Goal: Task Accomplishment & Management: Manage account settings

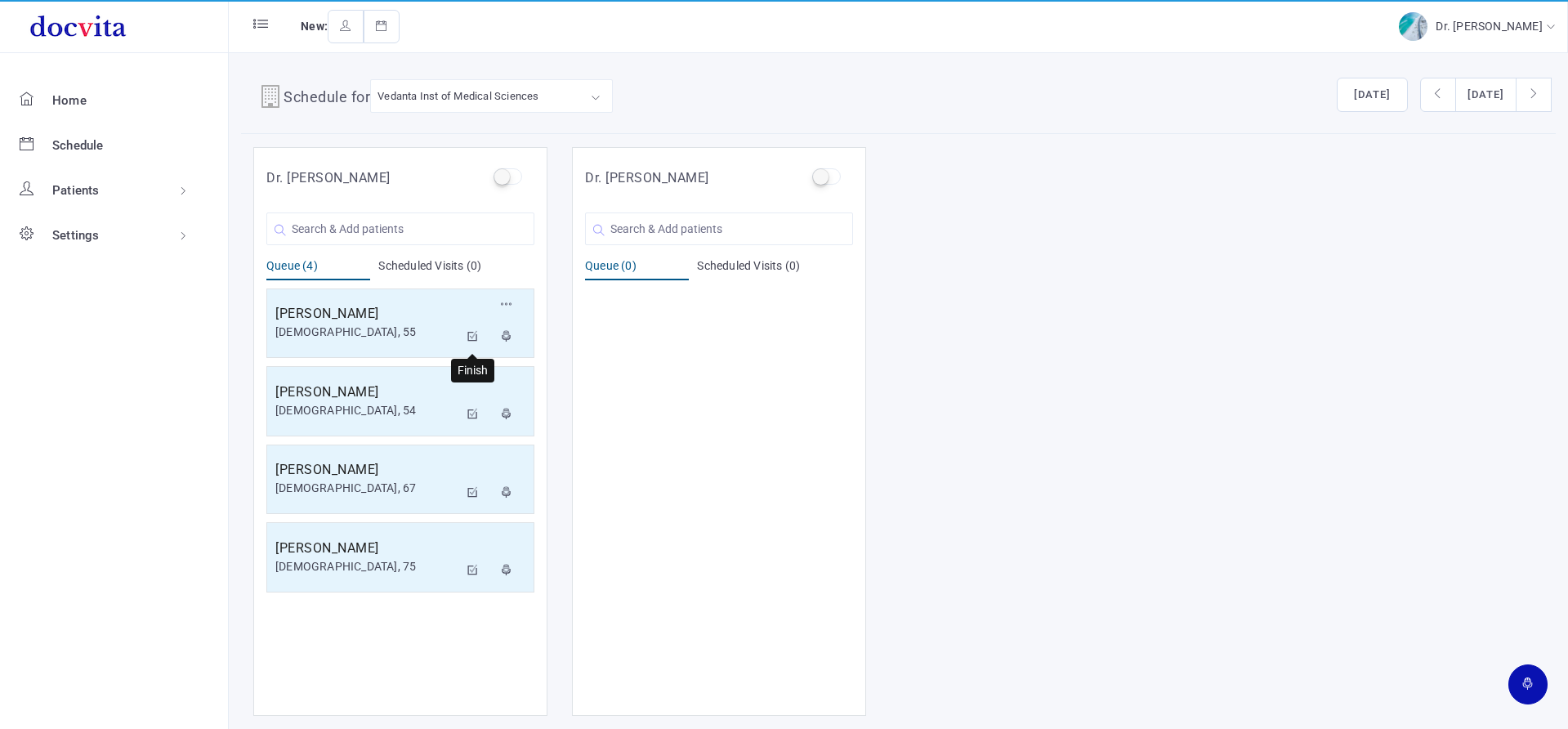
click at [477, 338] on icon at bounding box center [473, 337] width 12 height 11
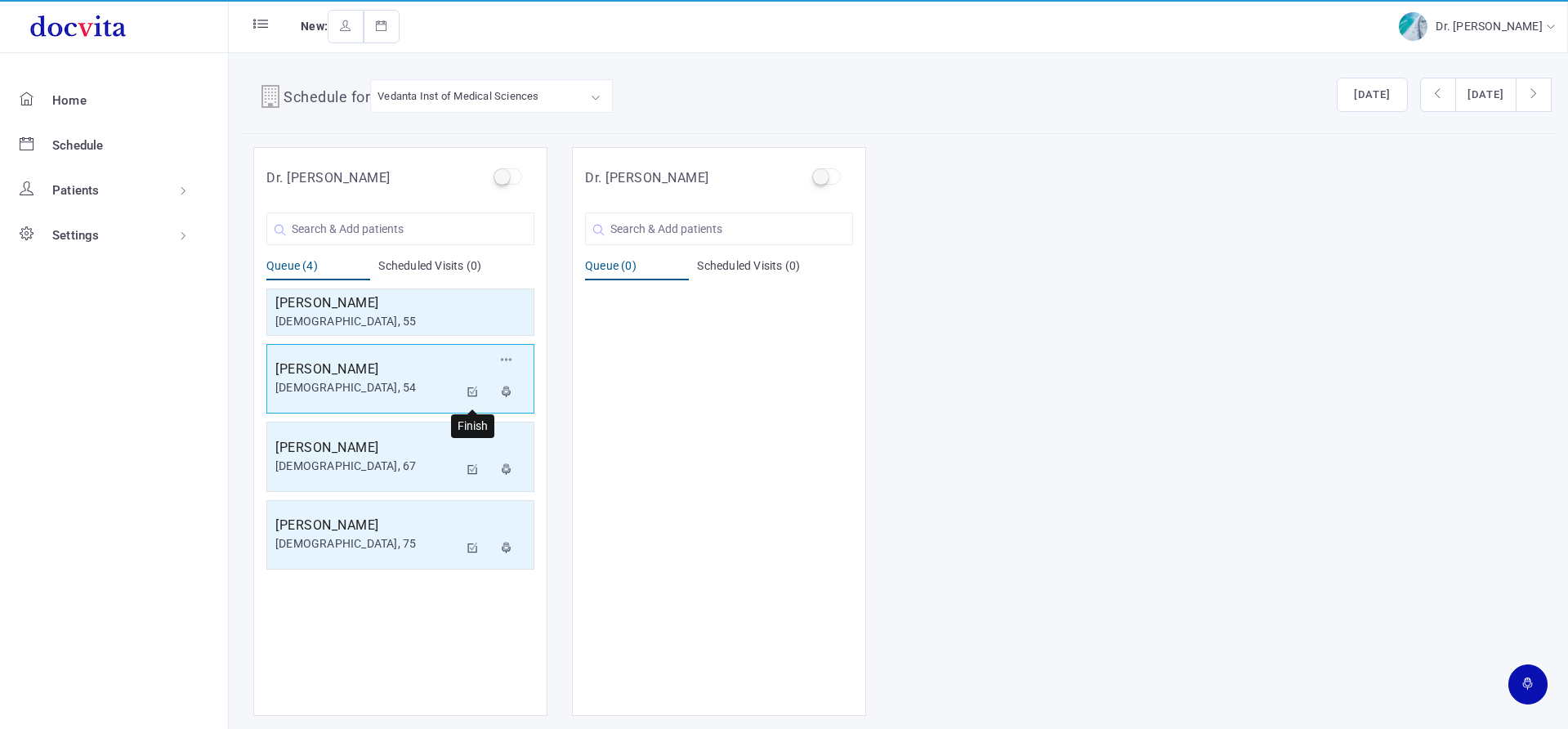
click at [470, 392] on icon at bounding box center [473, 392] width 12 height 11
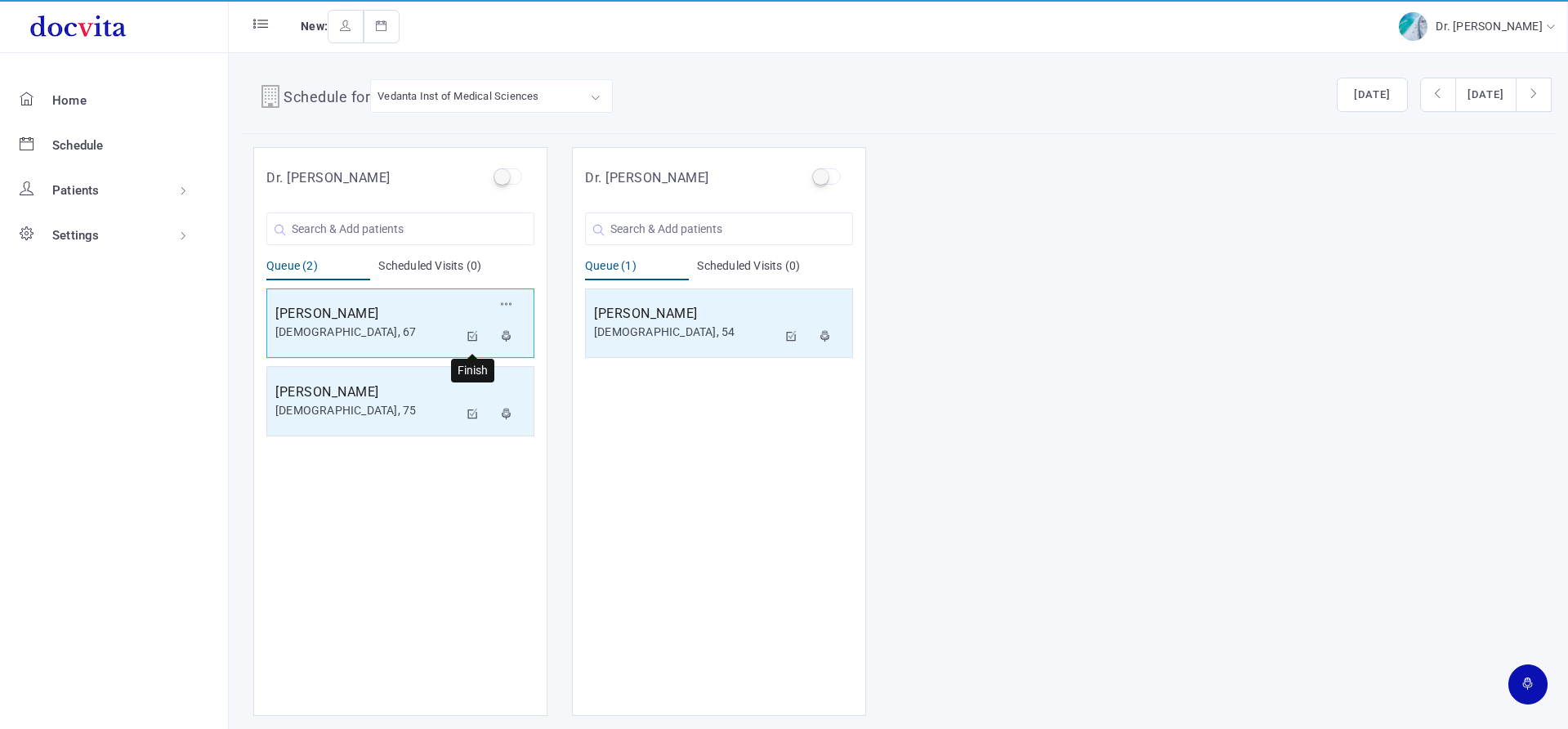
click at [473, 331] on icon at bounding box center [473, 337] width 12 height 11
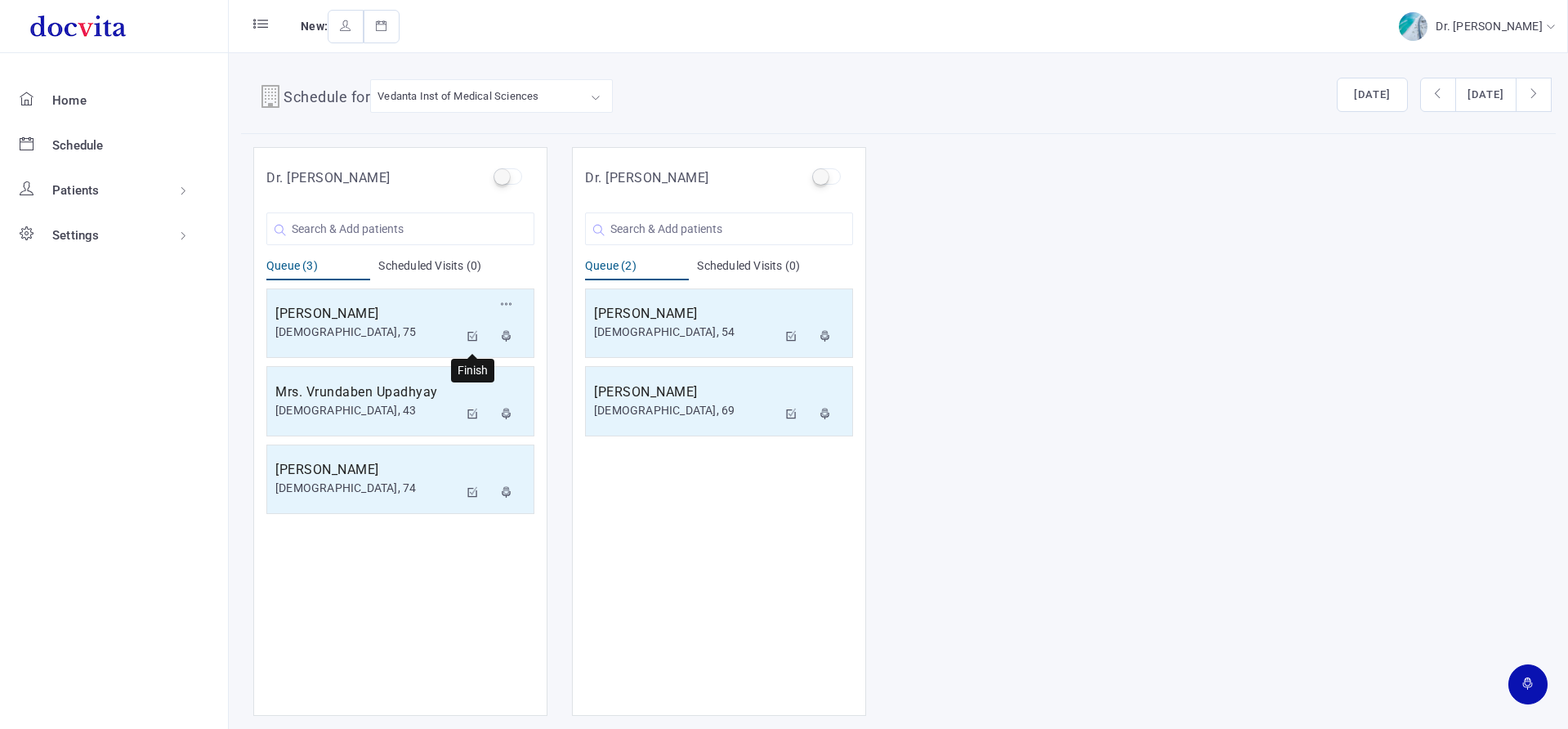
click at [477, 337] on icon at bounding box center [473, 337] width 12 height 11
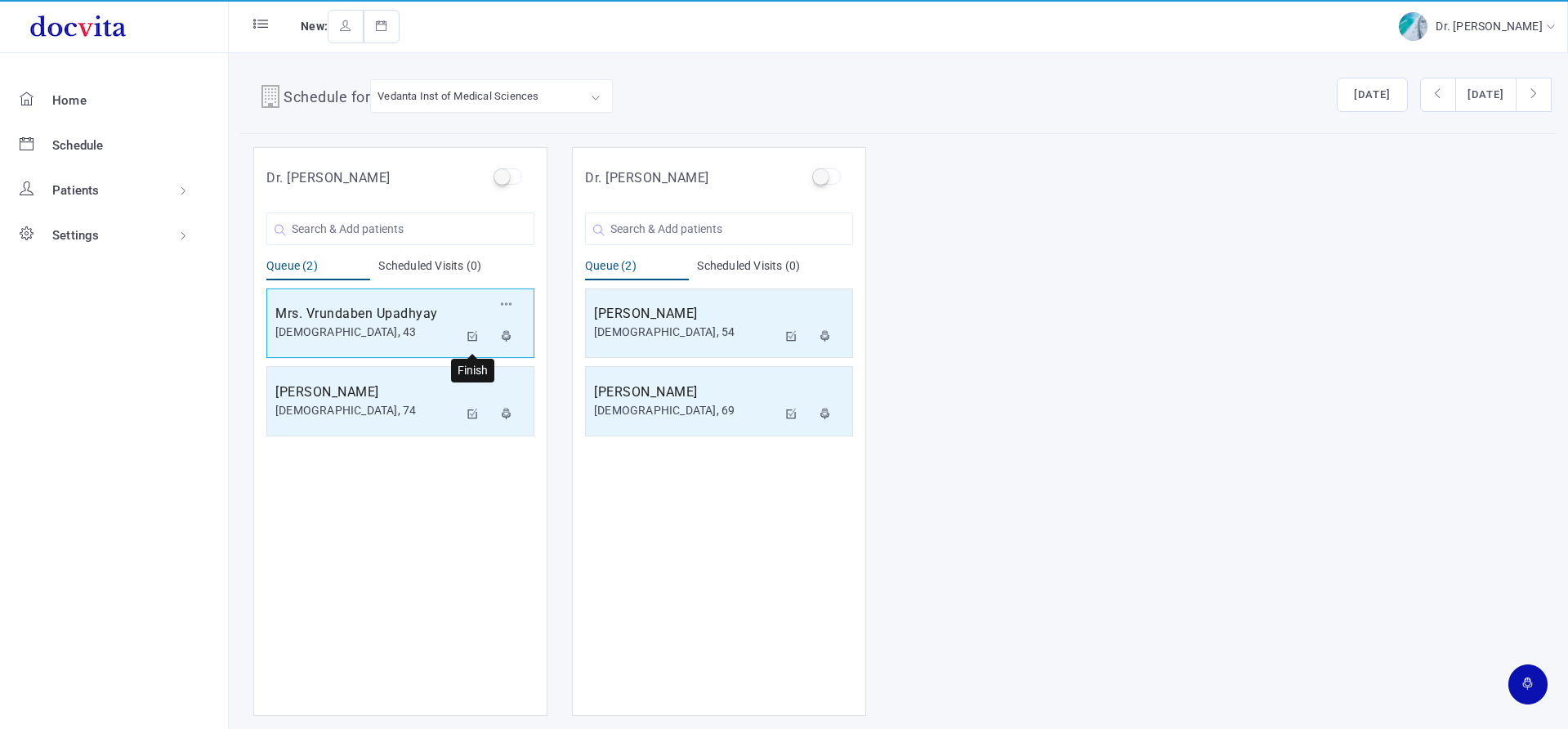
drag, startPoint x: 471, startPoint y: 335, endPoint x: 470, endPoint y: 314, distance: 21.0
click at [471, 334] on icon at bounding box center [473, 337] width 12 height 11
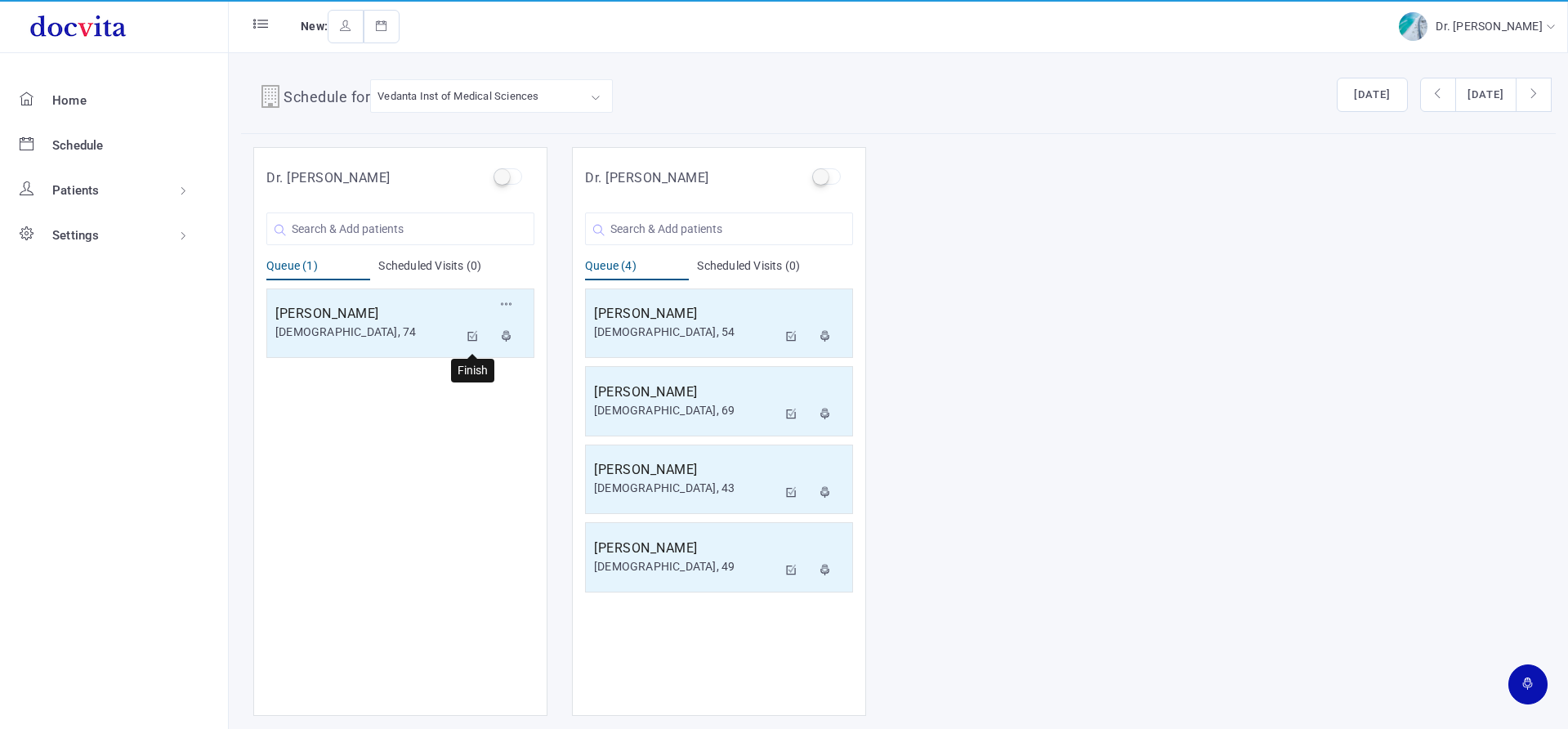
click at [469, 340] on icon at bounding box center [473, 337] width 12 height 11
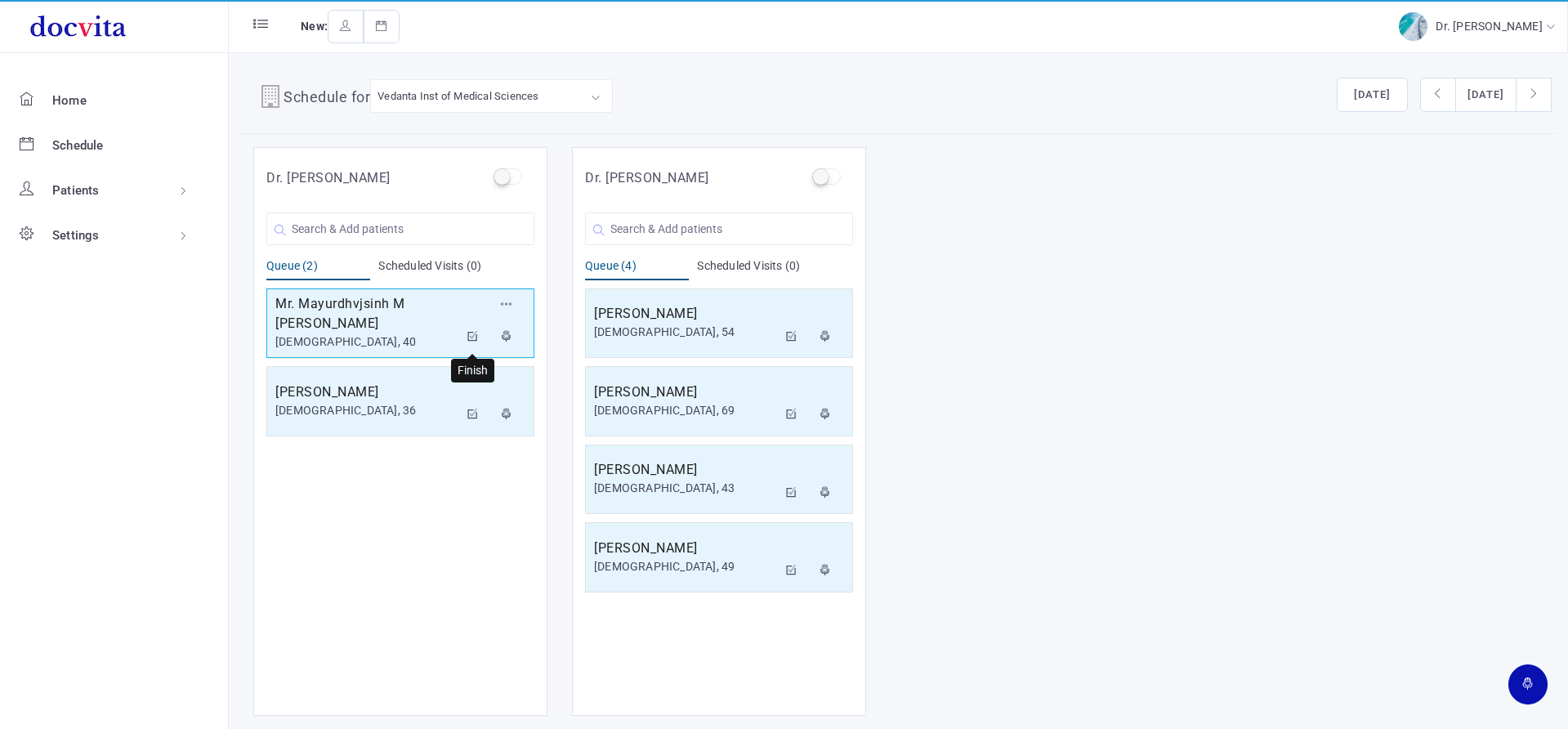
click at [472, 335] on icon at bounding box center [473, 337] width 12 height 11
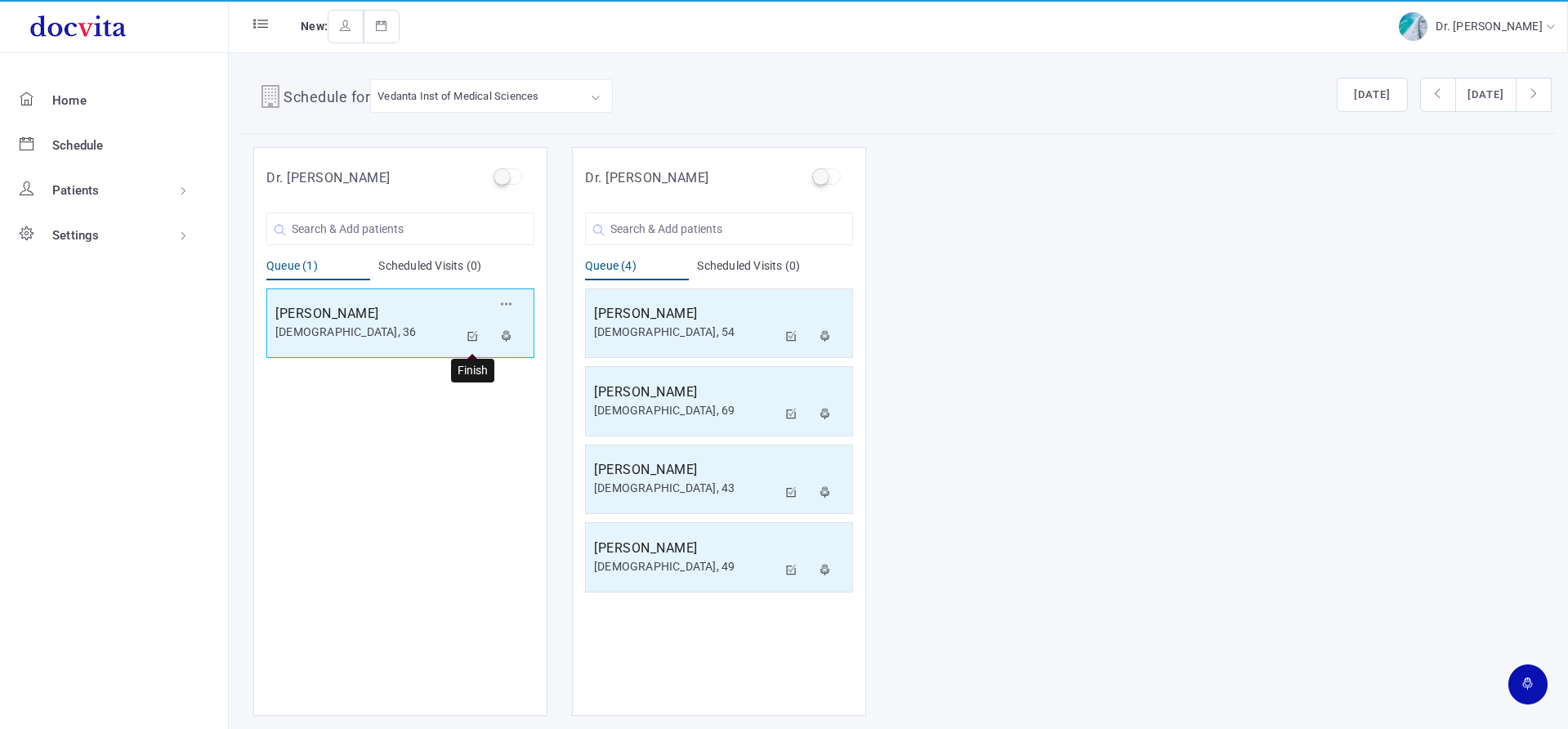
click at [474, 331] on icon at bounding box center [473, 337] width 12 height 11
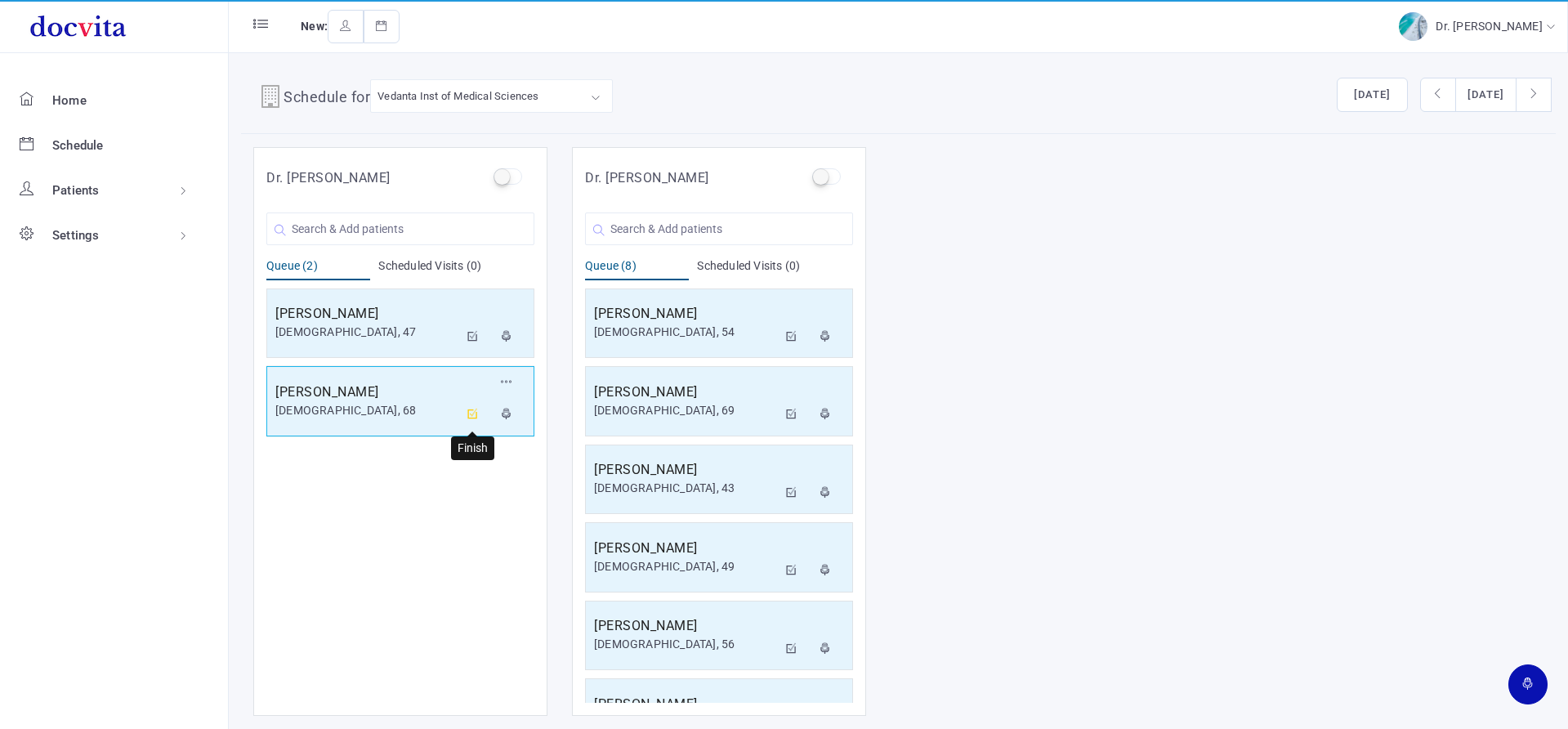
click at [472, 422] on button at bounding box center [472, 415] width 29 height 33
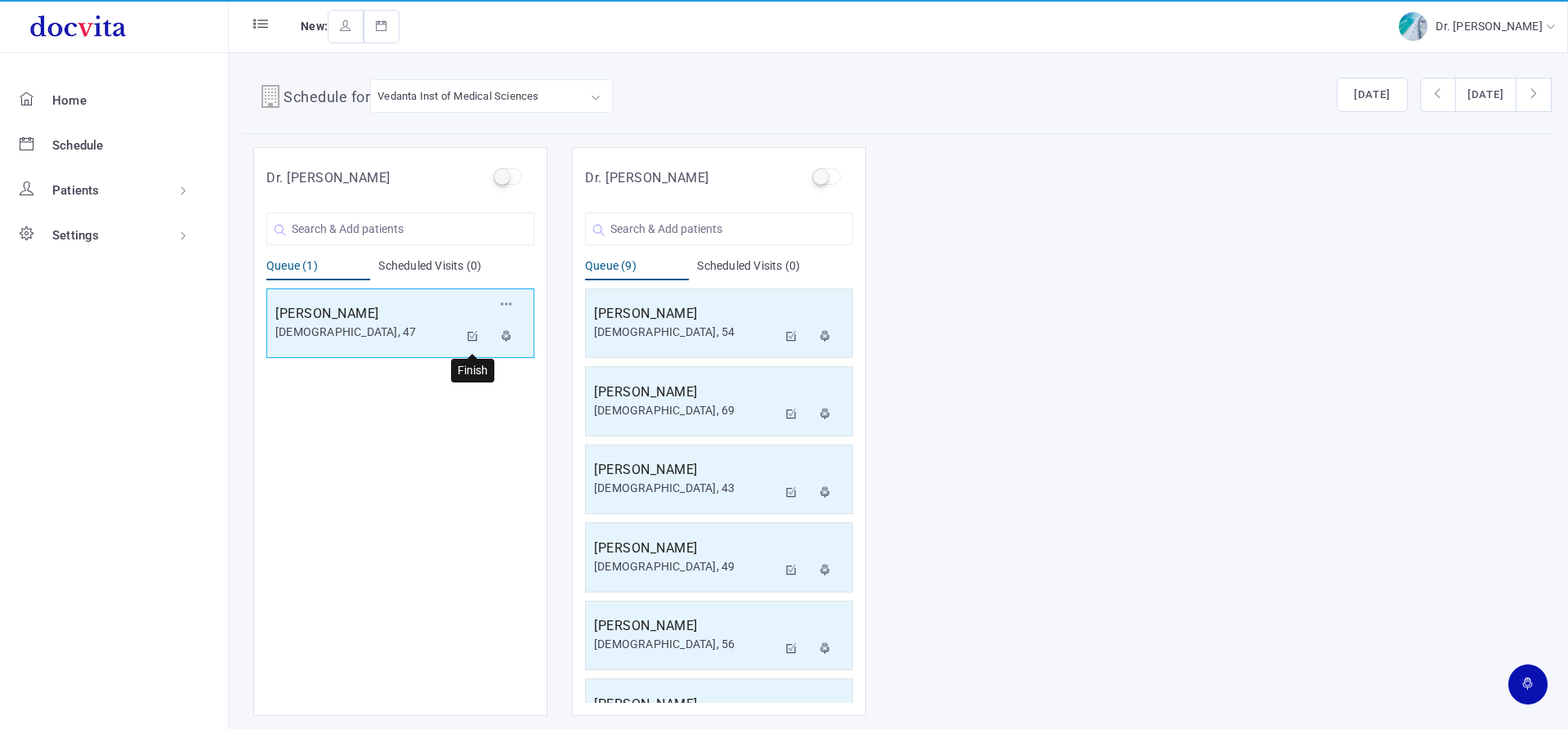
click at [464, 333] on button at bounding box center [472, 337] width 29 height 33
drag, startPoint x: 476, startPoint y: 335, endPoint x: 476, endPoint y: 294, distance: 41.0
click at [476, 335] on icon at bounding box center [473, 337] width 12 height 11
drag, startPoint x: 471, startPoint y: 334, endPoint x: 526, endPoint y: 354, distance: 58.5
click at [470, 334] on icon at bounding box center [473, 337] width 12 height 11
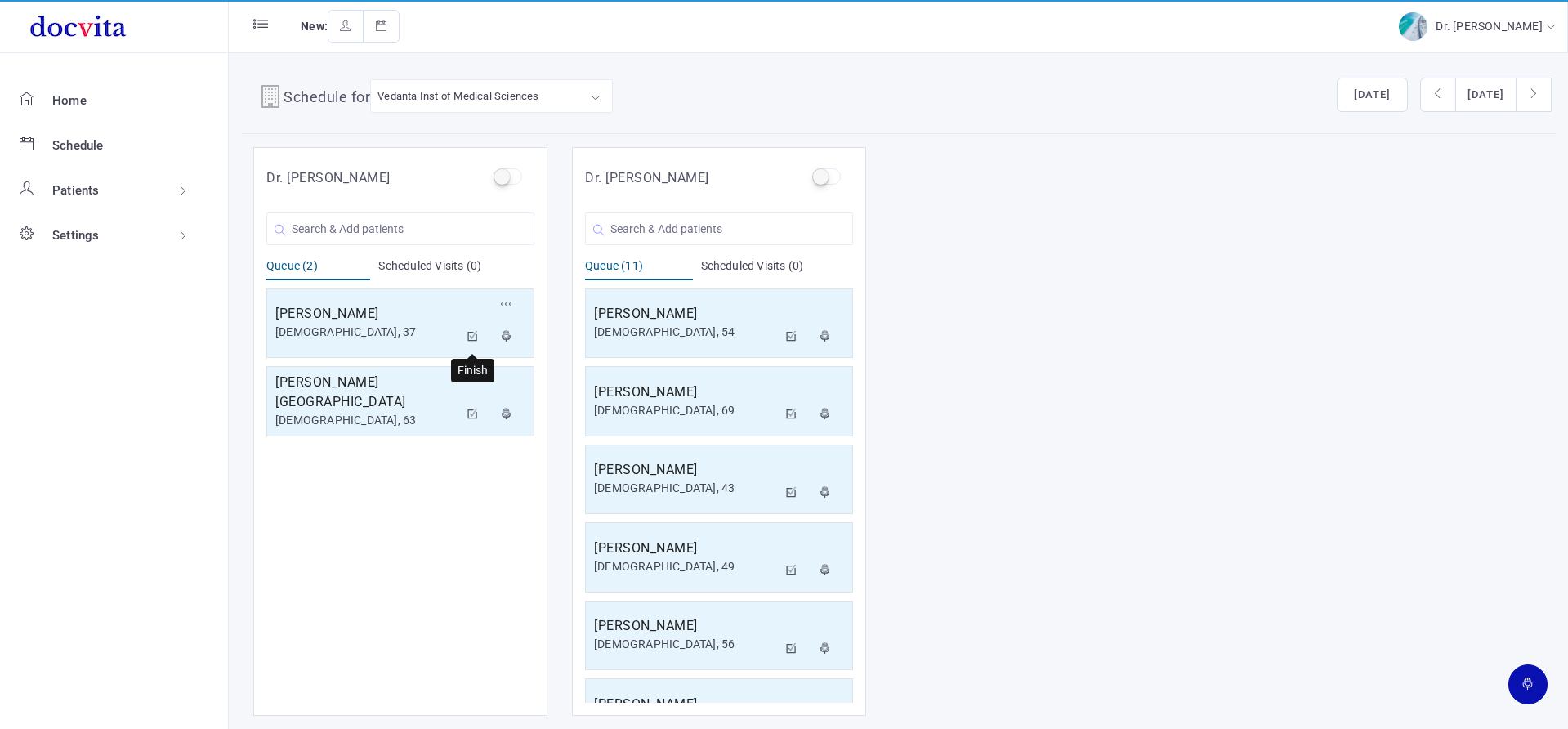
click at [475, 340] on icon at bounding box center [473, 337] width 12 height 11
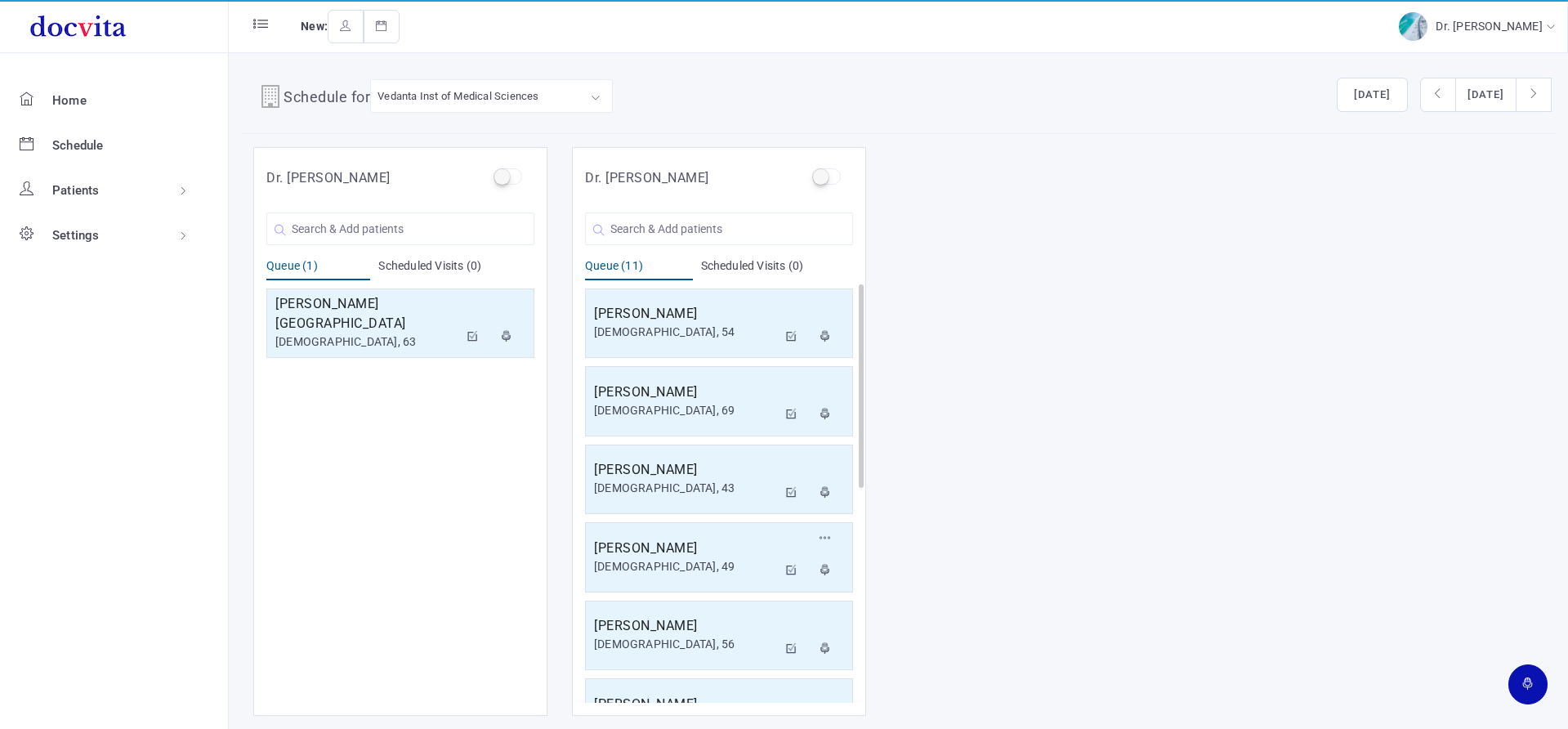
scroll to position [440, 0]
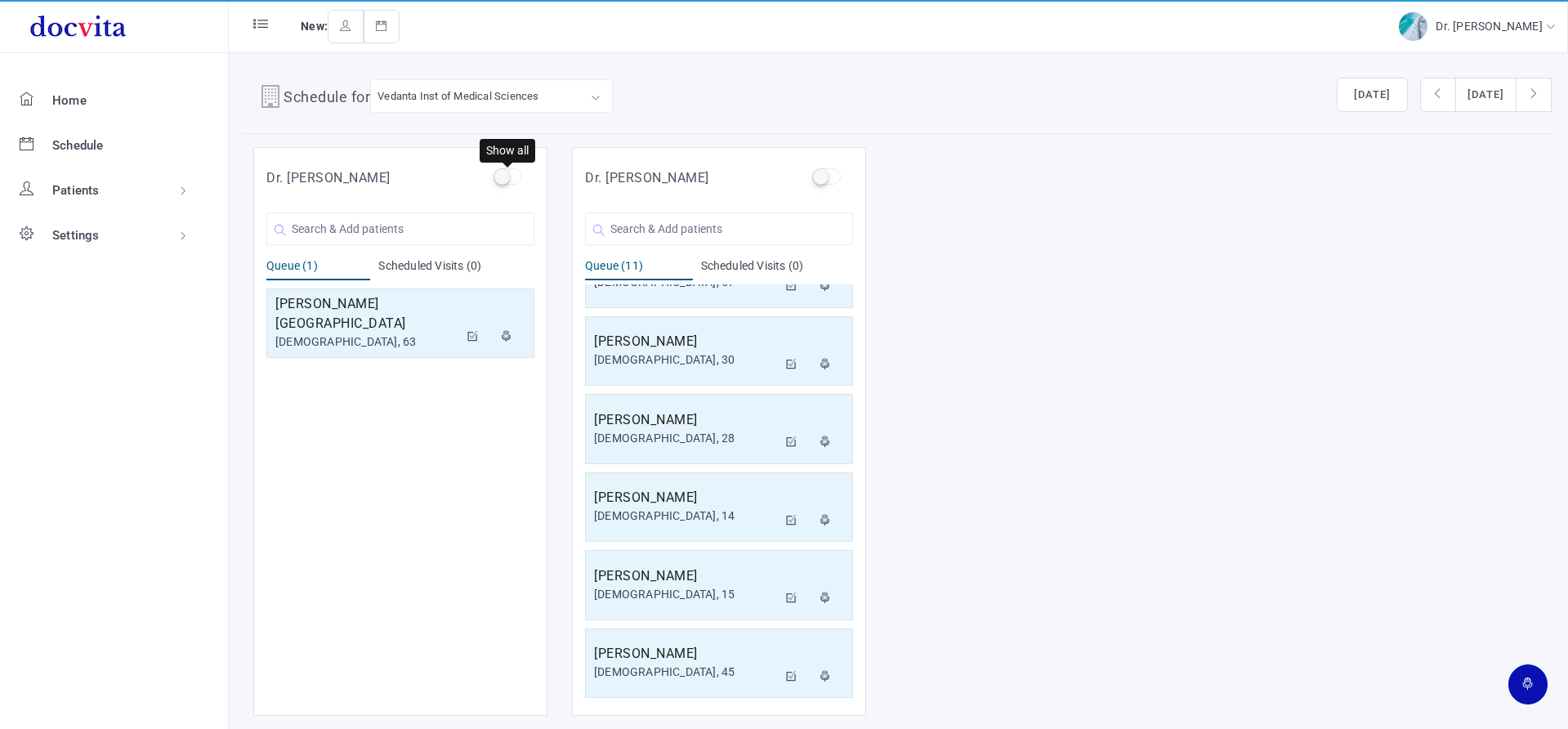
click at [507, 176] on label at bounding box center [508, 176] width 28 height 16
click at [504, 176] on input "checkbox" at bounding box center [499, 174] width 11 height 11
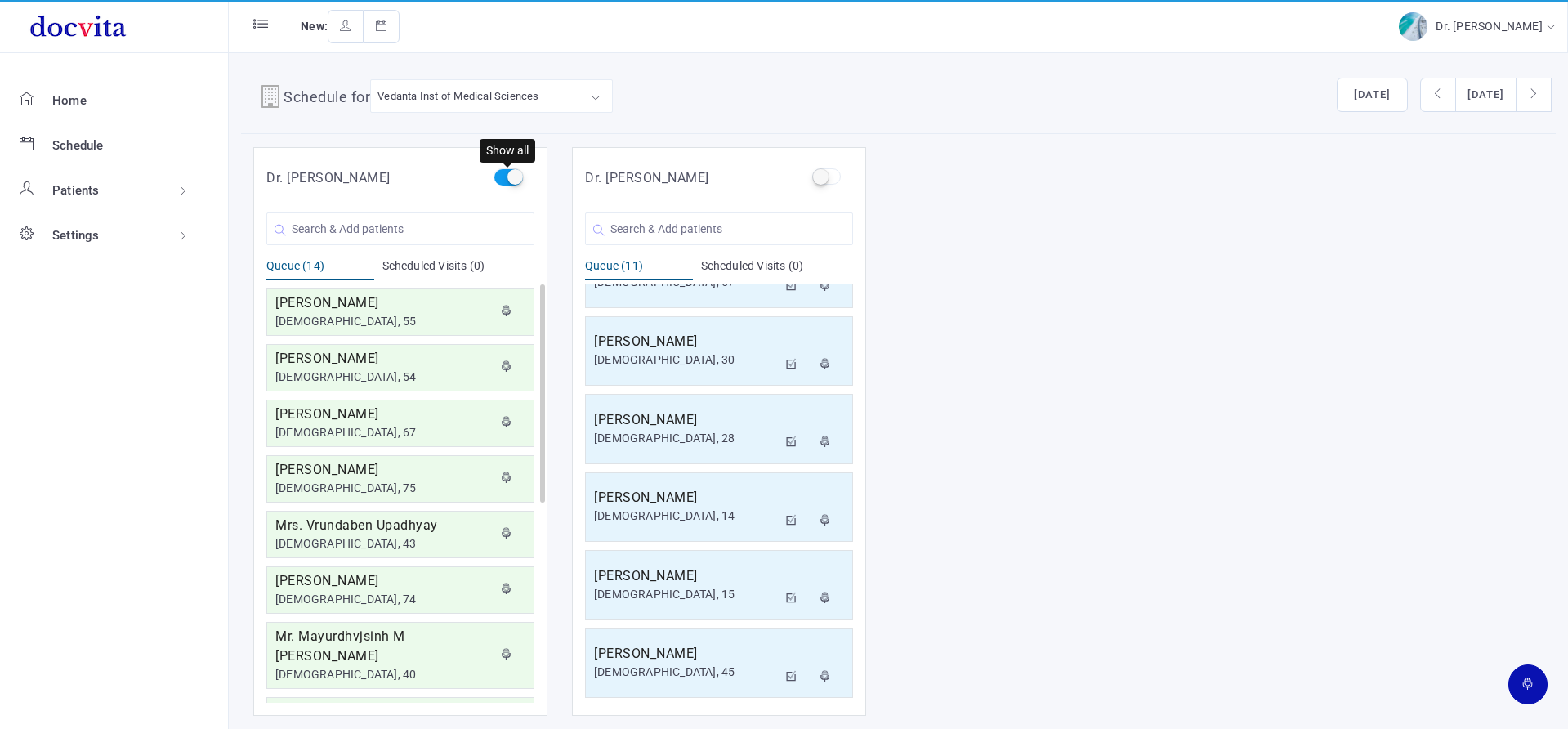
click at [511, 178] on label at bounding box center [508, 176] width 28 height 16
click at [504, 178] on input "checkbox" at bounding box center [499, 174] width 11 height 11
checkbox input "false"
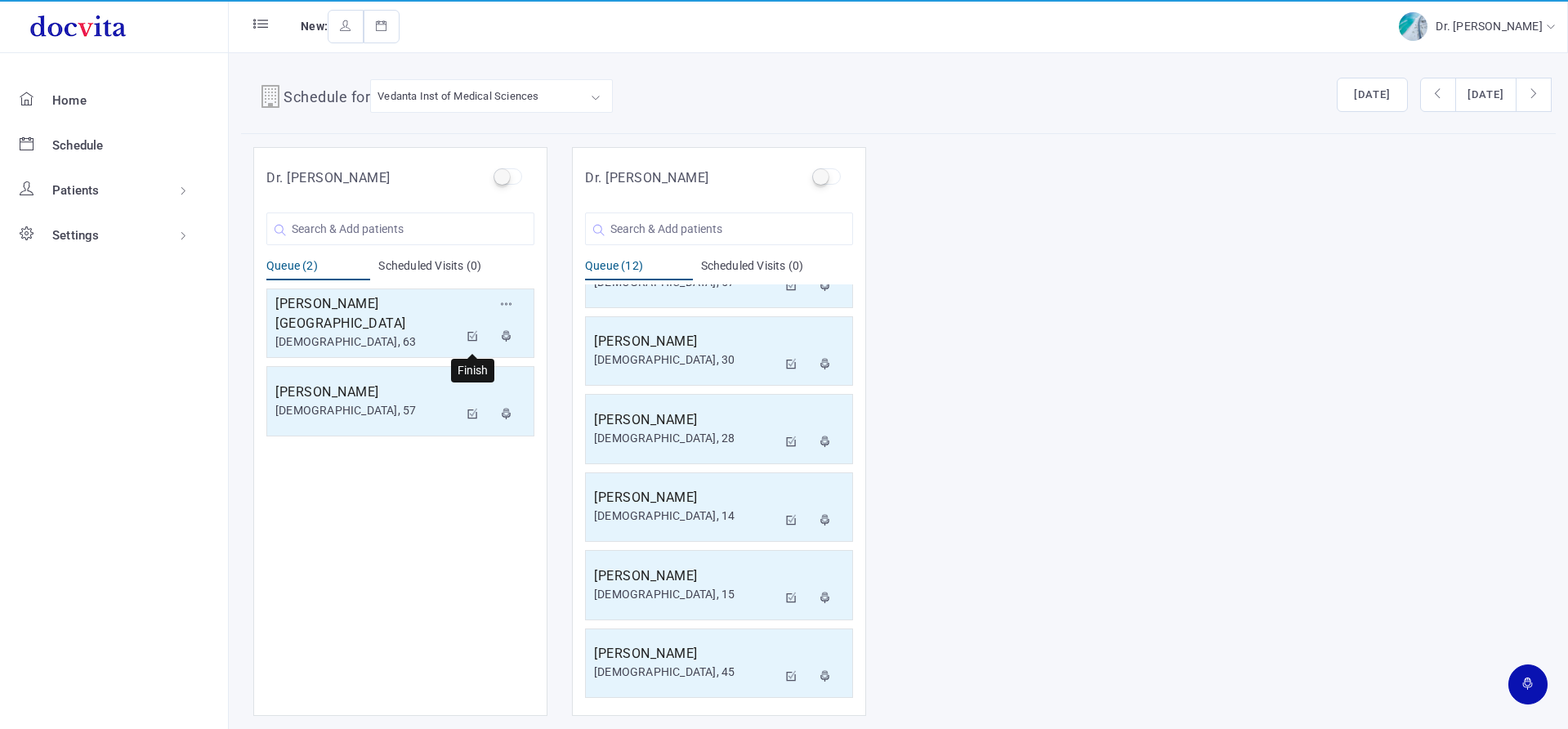
click at [475, 338] on icon at bounding box center [473, 337] width 12 height 11
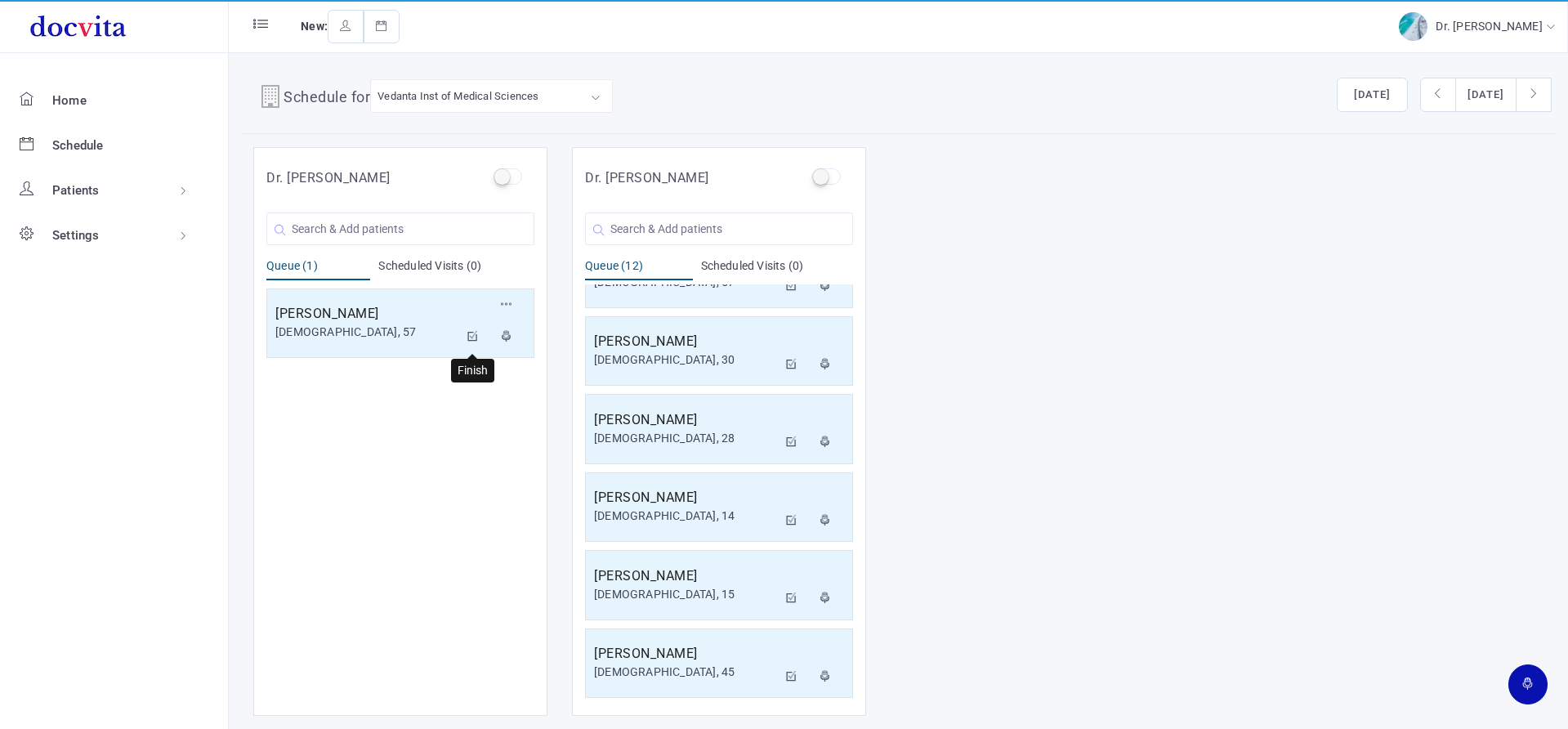
click at [473, 340] on icon at bounding box center [473, 337] width 12 height 11
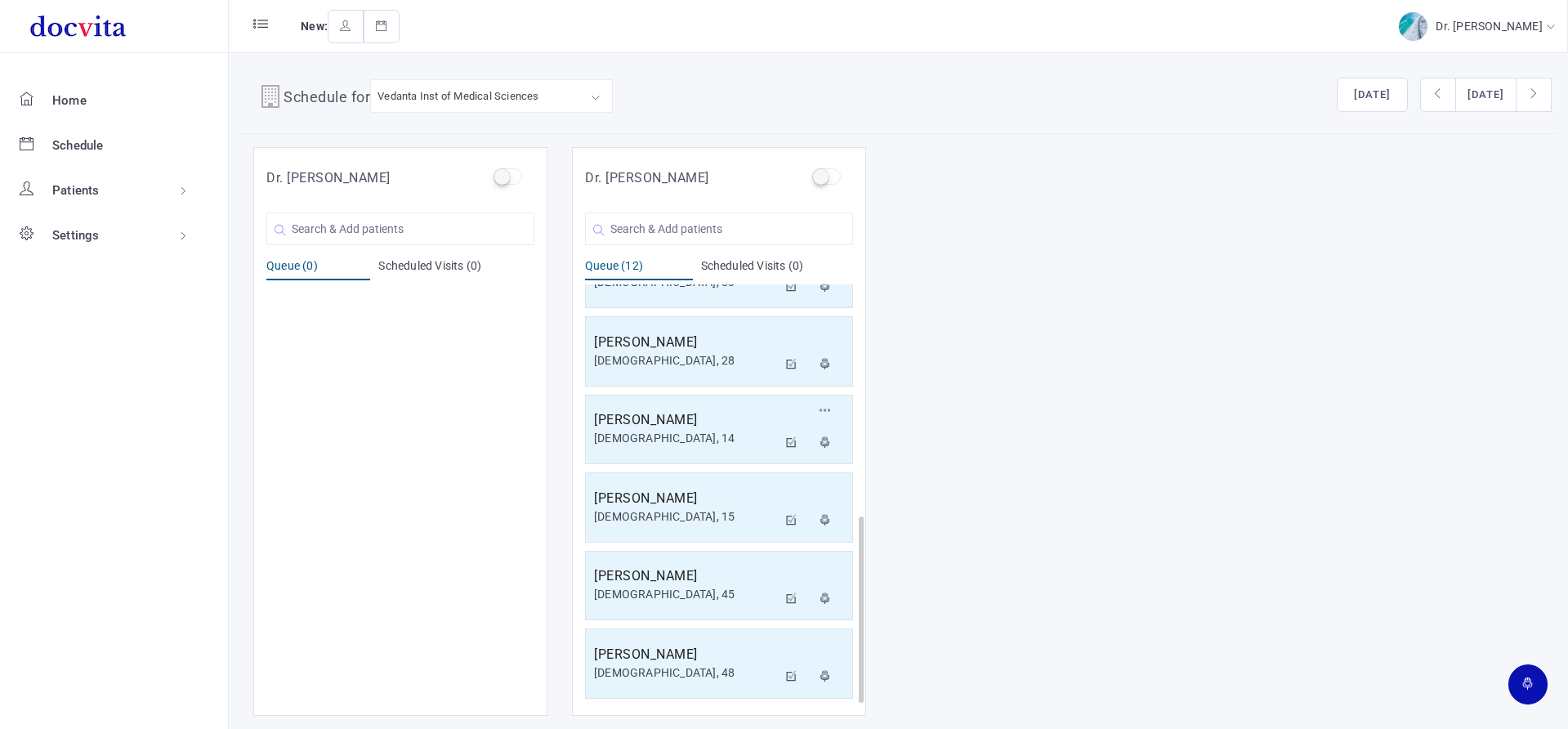
scroll to position [0, 0]
